Goal: Information Seeking & Learning: Learn about a topic

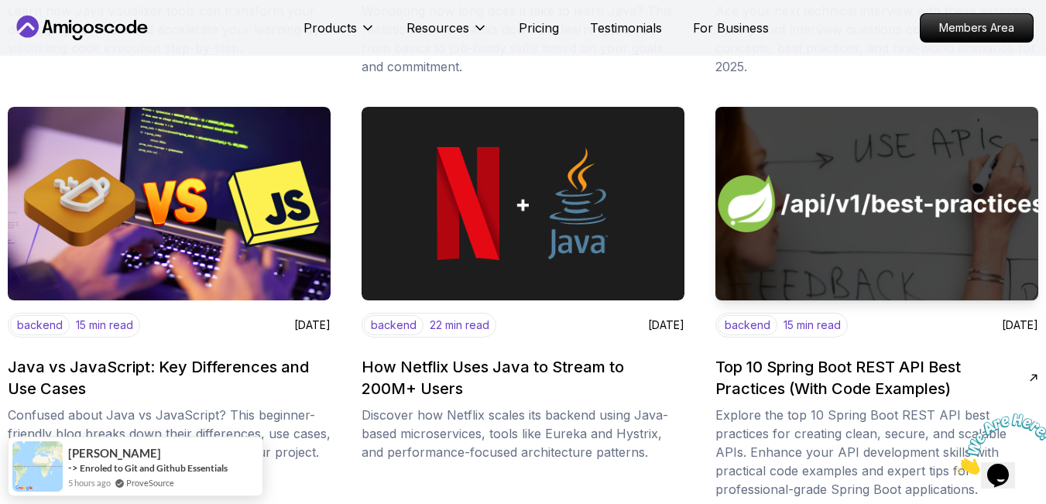
scroll to position [1549, 0]
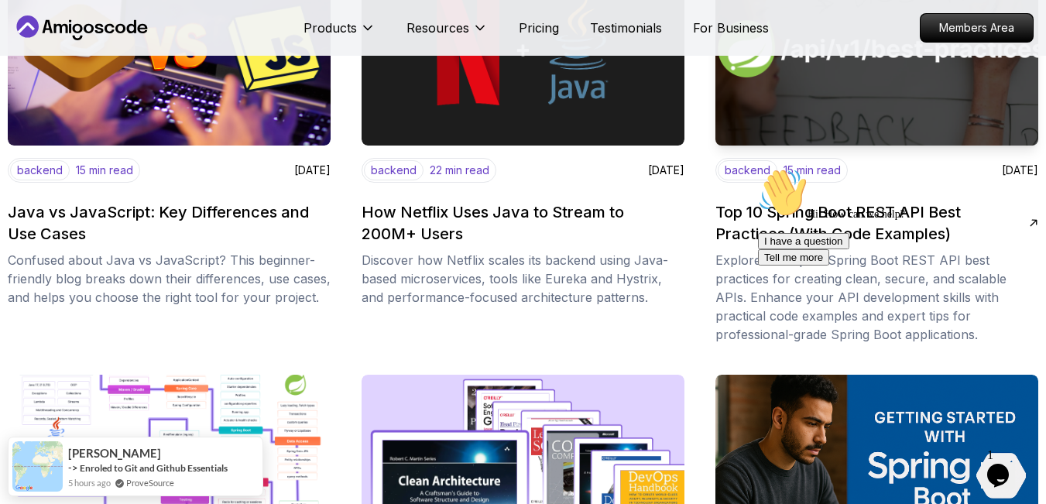
click at [836, 218] on div "Hi! How can we help? I have a question Tell me more" at bounding box center [897, 217] width 279 height 98
click at [718, 132] on body "Products Resources Pricing Testimonials For Business Members Area Products Reso…" at bounding box center [523, 205] width 1046 height 3509
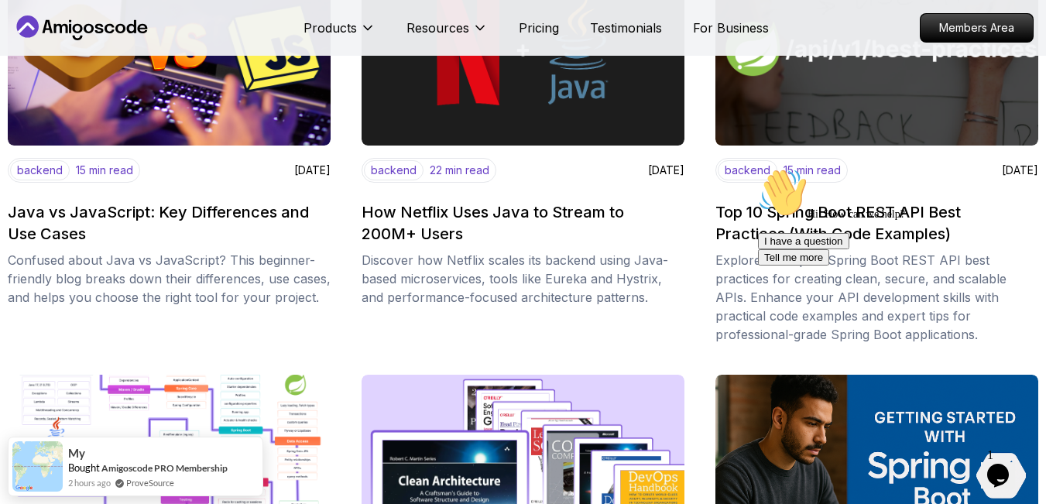
click at [869, 215] on div "Hi! How can we help? I have a question Tell me more" at bounding box center [897, 217] width 279 height 98
click at [805, 208] on div "Hi! How can we help? I have a question Tell me more" at bounding box center [897, 217] width 279 height 98
click at [811, 121] on img at bounding box center [877, 49] width 339 height 204
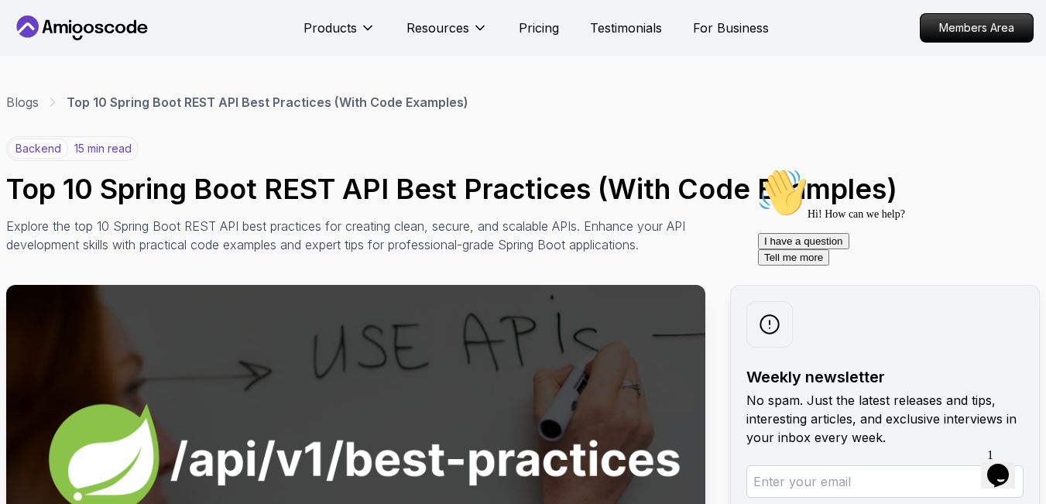
drag, startPoint x: 346, startPoint y: 438, endPoint x: 315, endPoint y: -31, distance: 469.6
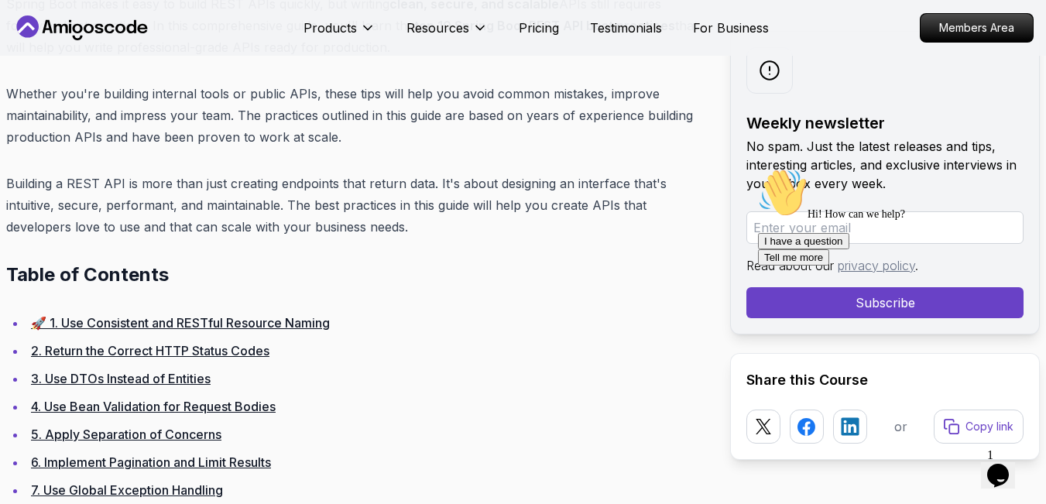
scroll to position [852, 0]
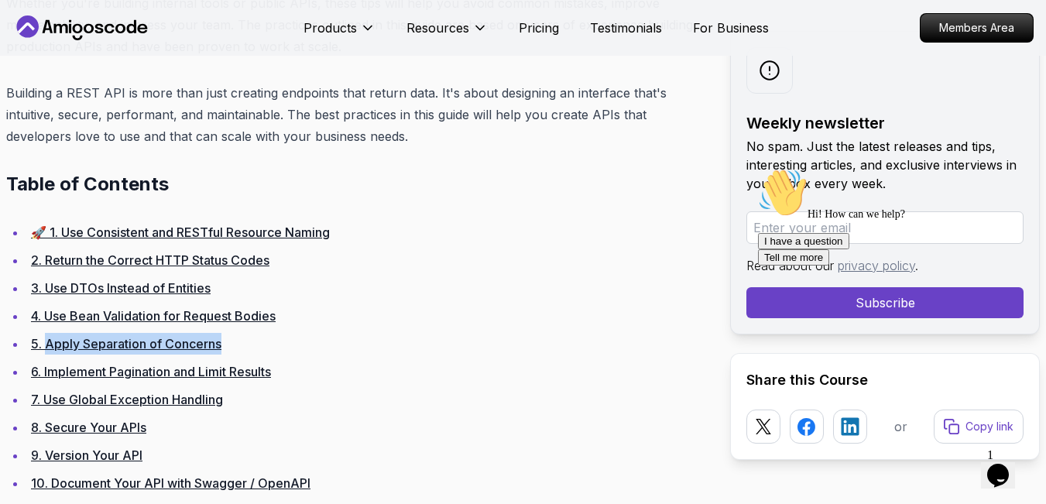
drag, startPoint x: 239, startPoint y: 342, endPoint x: 44, endPoint y: 345, distance: 195.2
click at [44, 345] on li "5. Apply Separation of Concerns" at bounding box center [365, 344] width 679 height 22
click at [623, 290] on li "3. Use DTOs Instead of Entities" at bounding box center [365, 288] width 679 height 22
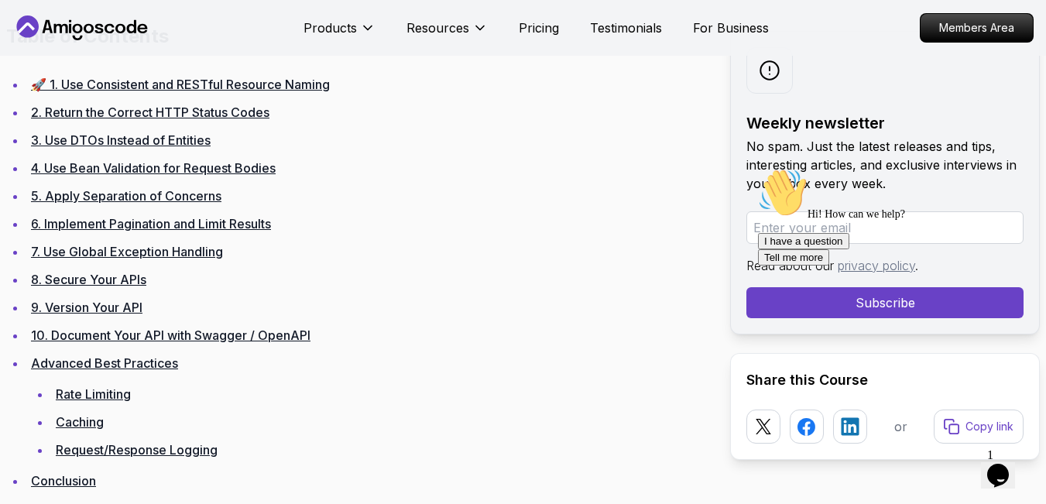
scroll to position [1084, 0]
